Goal: Task Accomplishment & Management: Use online tool/utility

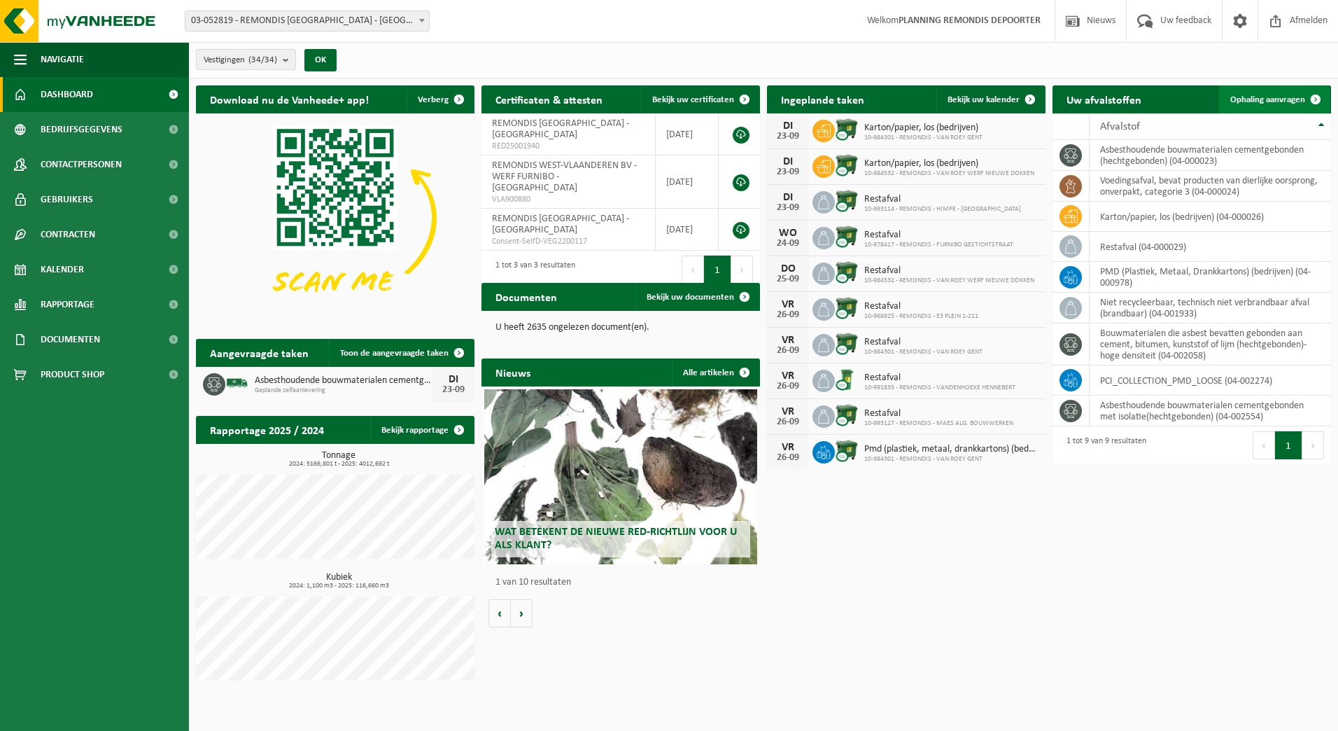
click at [1279, 92] on link "Ophaling aanvragen" at bounding box center [1274, 99] width 111 height 28
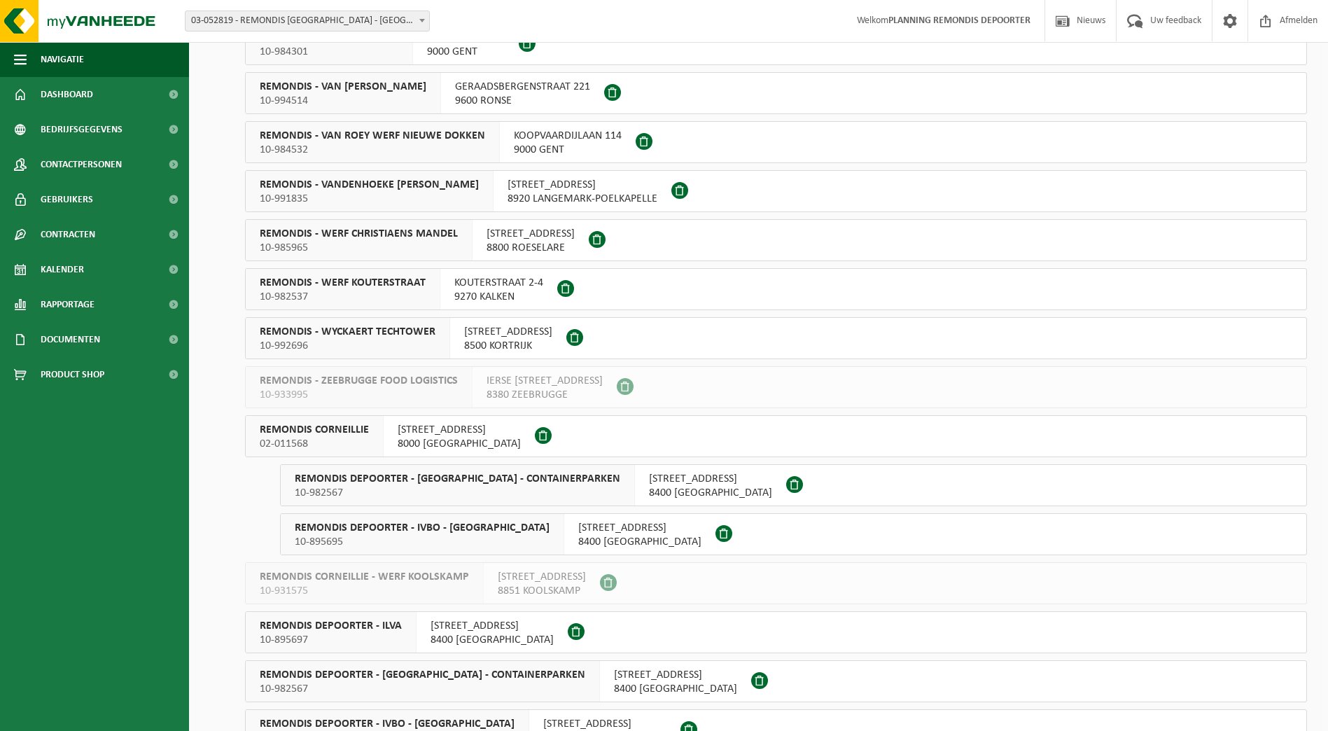
scroll to position [840, 0]
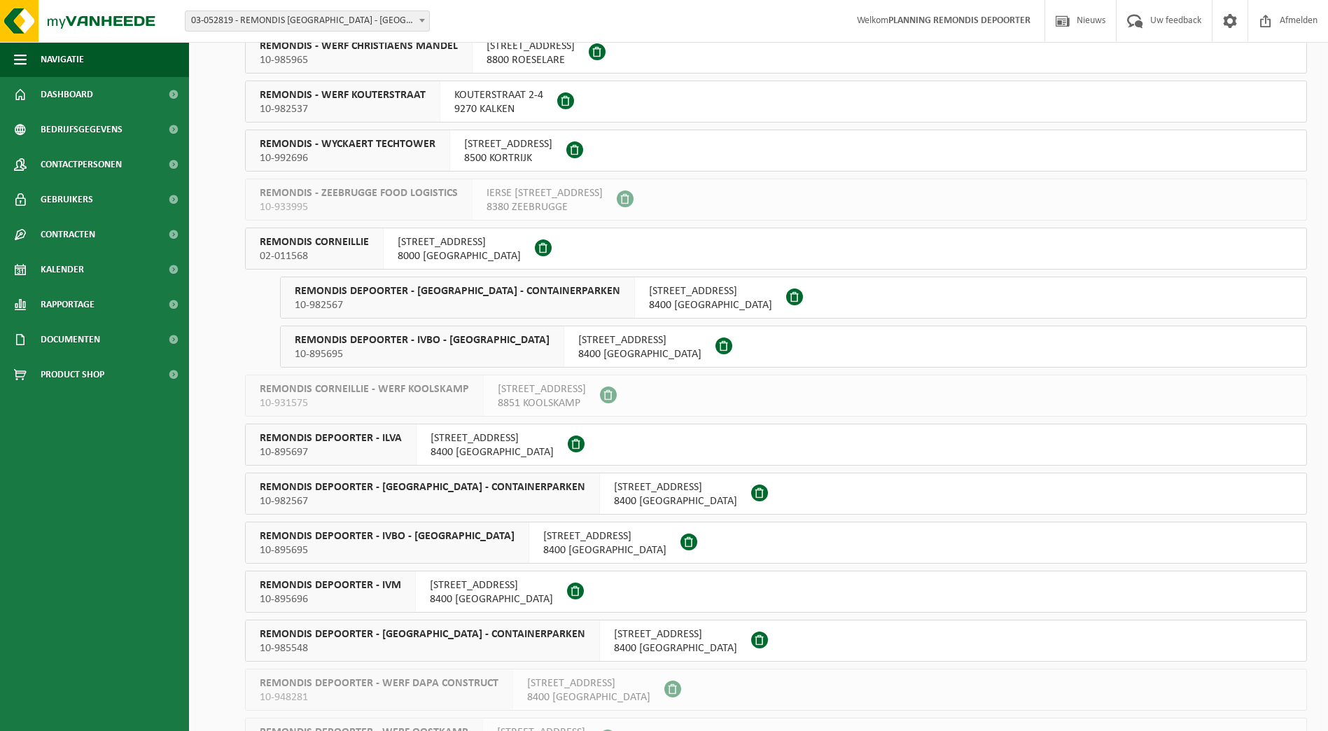
click at [395, 577] on div "REMONDIS DEPOORTER - IVM 10-895696" at bounding box center [331, 591] width 170 height 41
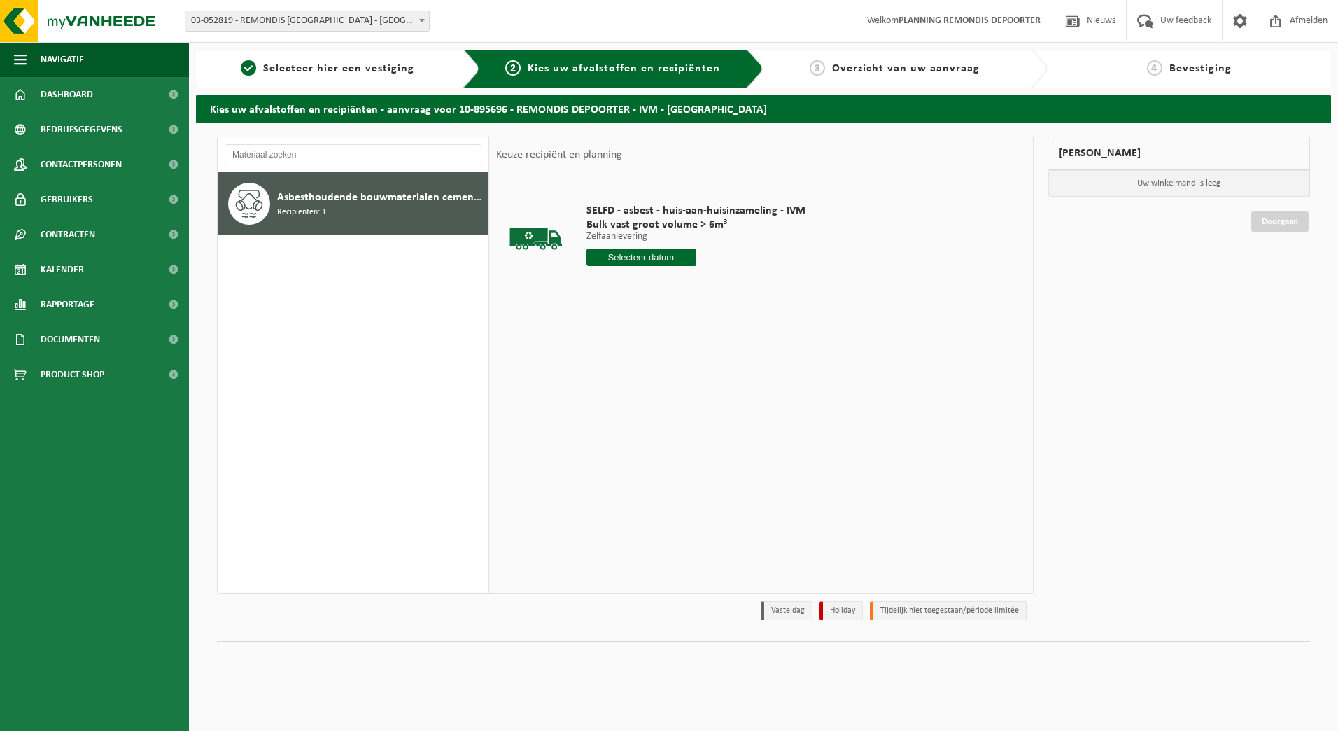
click at [647, 260] on input "text" at bounding box center [642, 256] width 110 height 17
click at [648, 404] on div "24" at bounding box center [648, 404] width 24 height 22
type input "Van 2025-09-24"
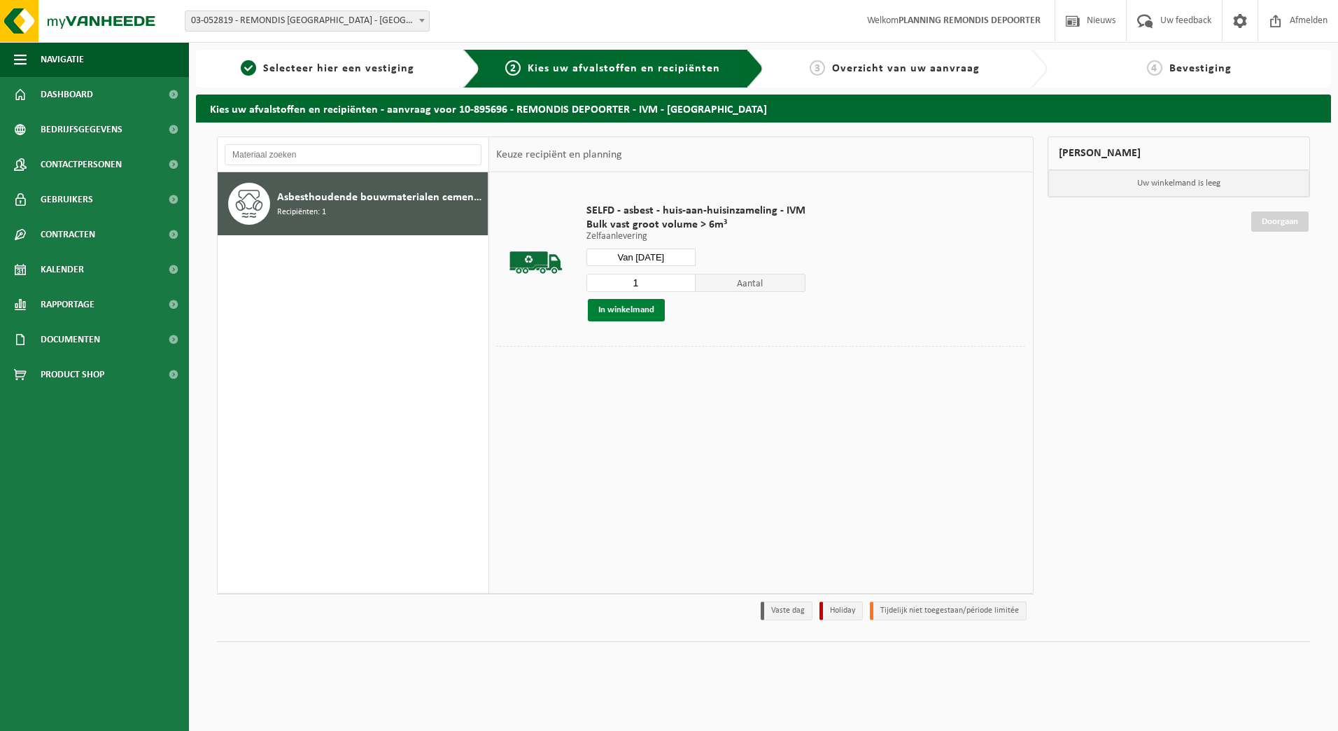
click at [626, 309] on button "In winkelmand" at bounding box center [626, 310] width 77 height 22
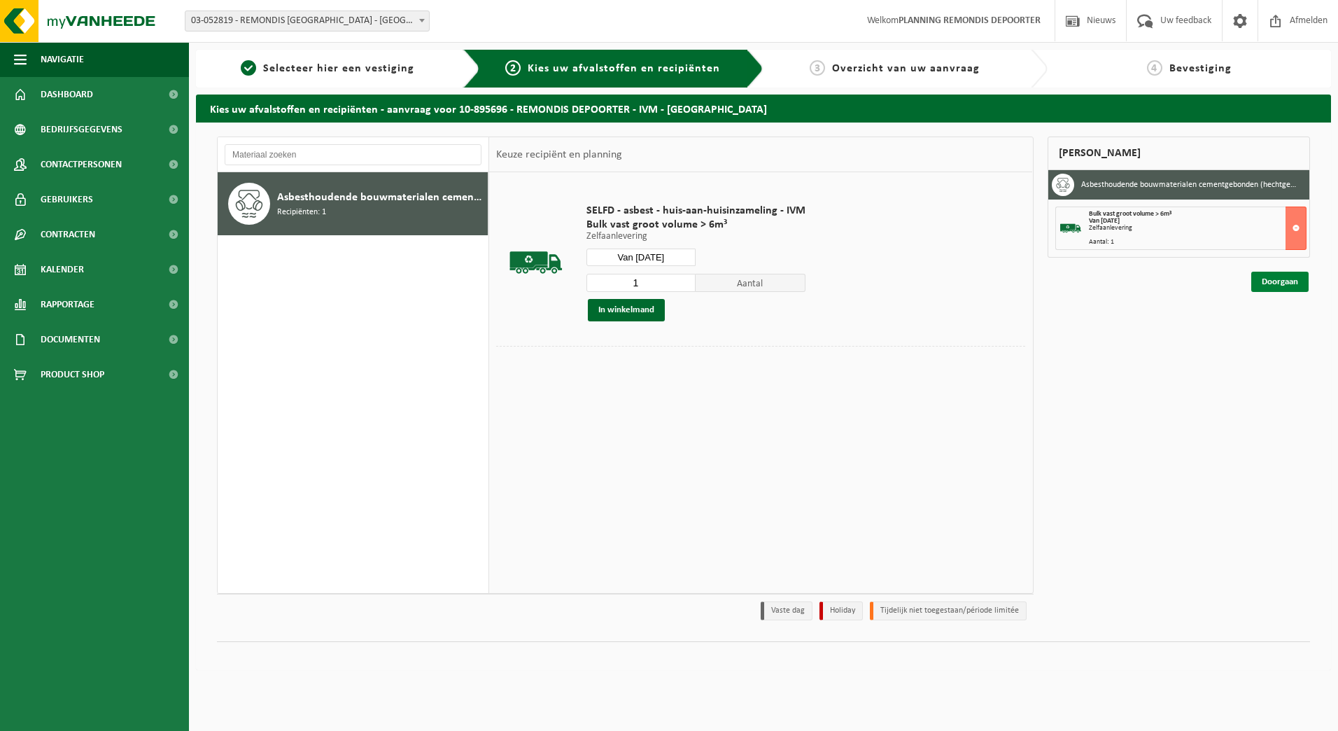
click at [1281, 280] on link "Doorgaan" at bounding box center [1279, 282] width 57 height 20
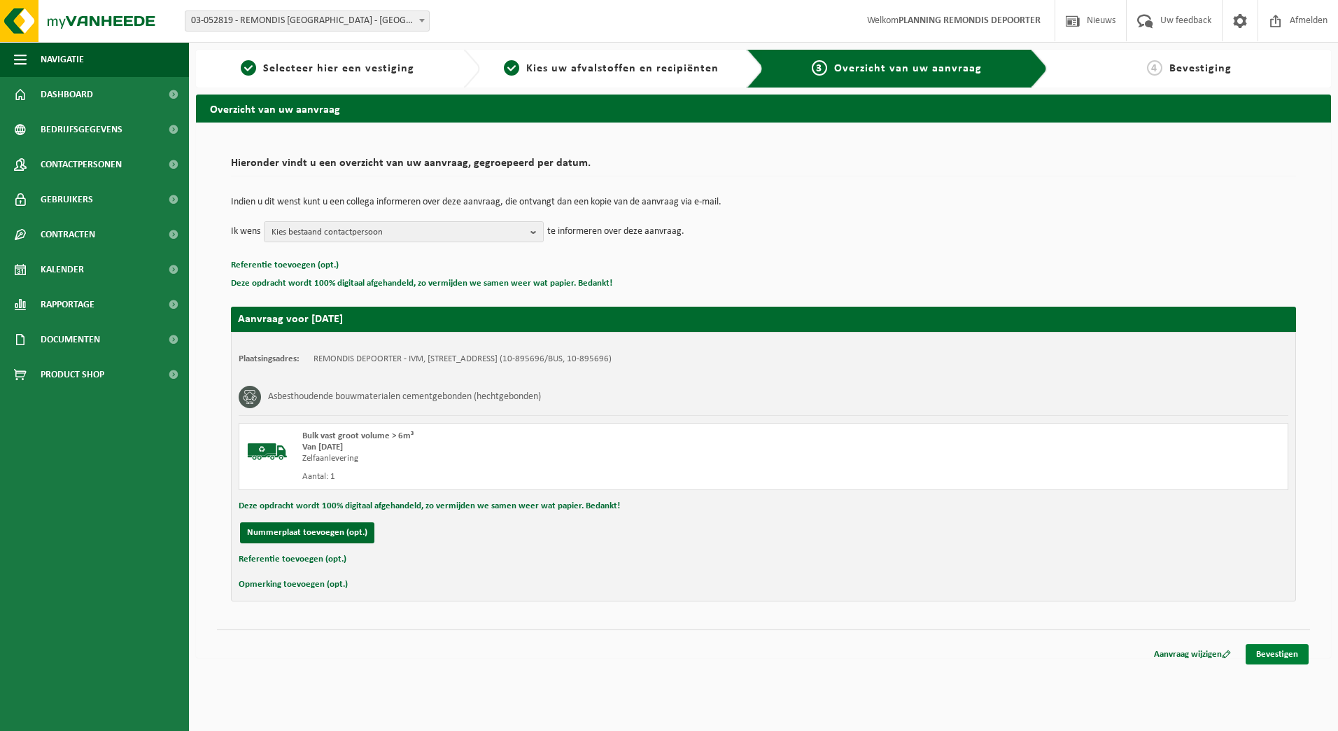
click at [1278, 647] on link "Bevestigen" at bounding box center [1277, 654] width 63 height 20
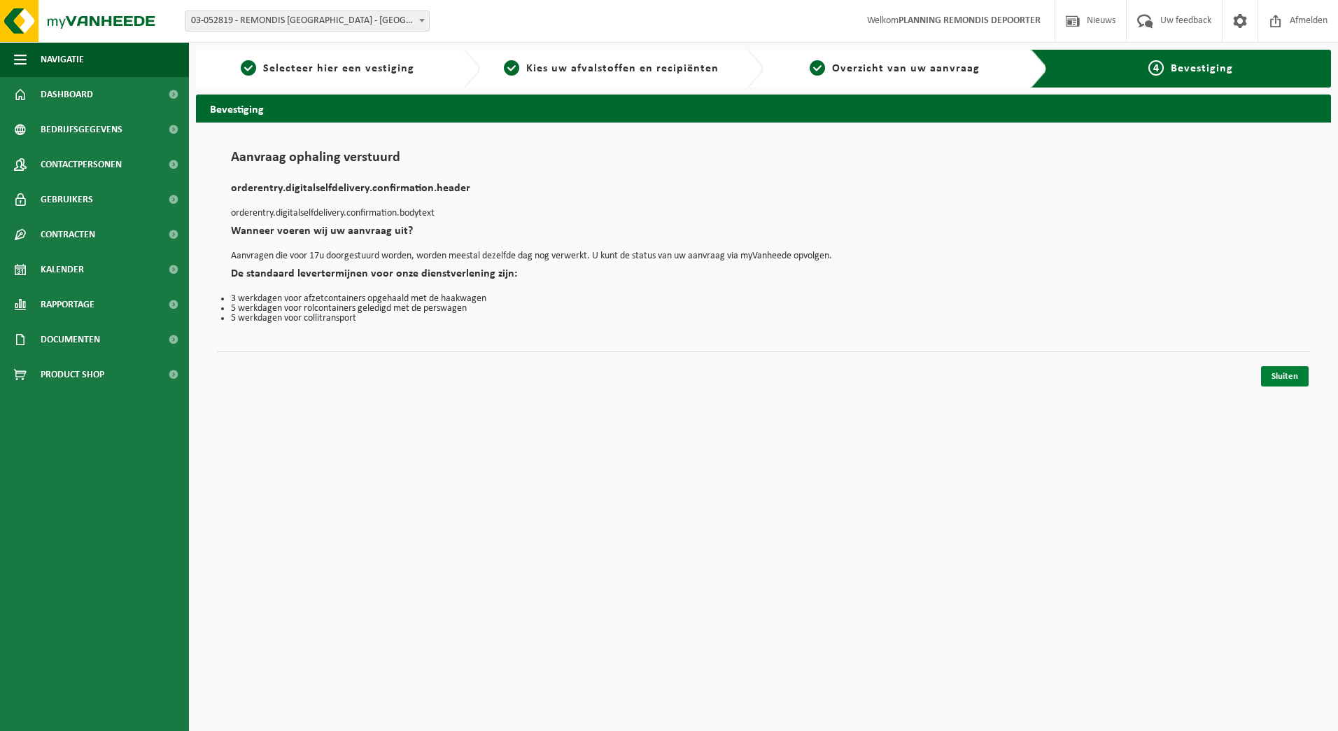
click at [1292, 372] on link "Sluiten" at bounding box center [1285, 376] width 48 height 20
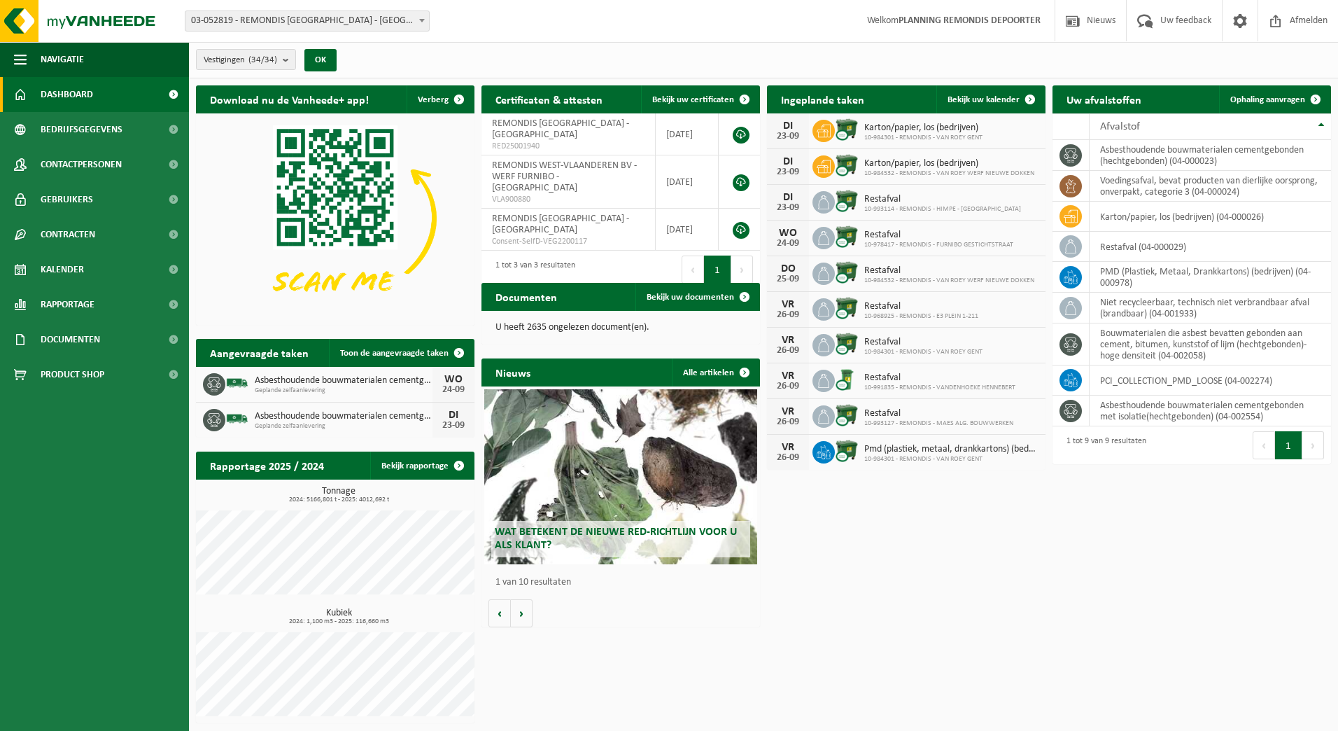
click at [900, 590] on div "Download nu de Vanheede+ app! Verberg Certificaten & attesten Bekijk uw certifi…" at bounding box center [763, 404] width 1142 height 652
